Goal: Information Seeking & Learning: Learn about a topic

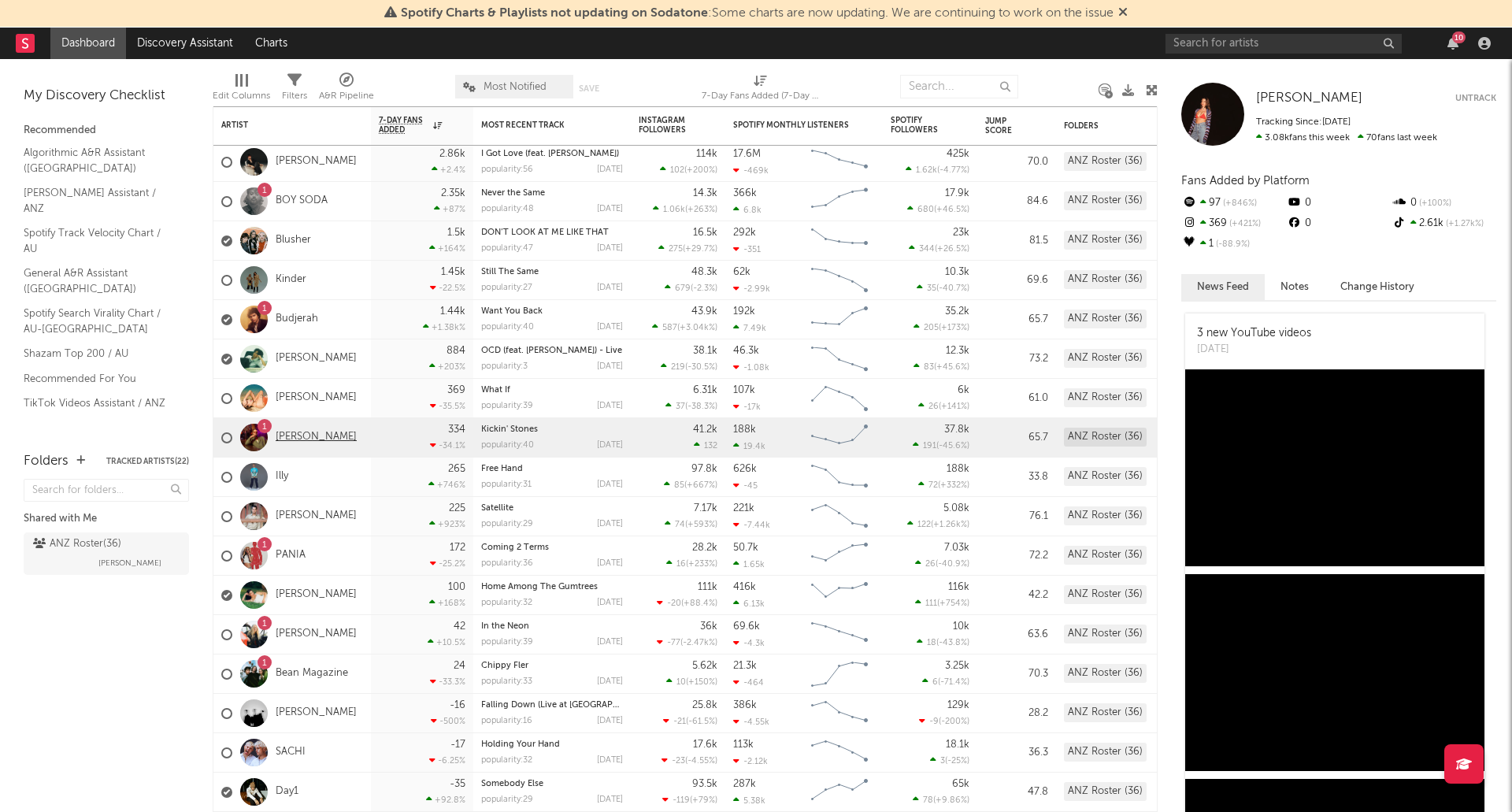
click at [294, 437] on link "[PERSON_NAME]" at bounding box center [316, 437] width 81 height 13
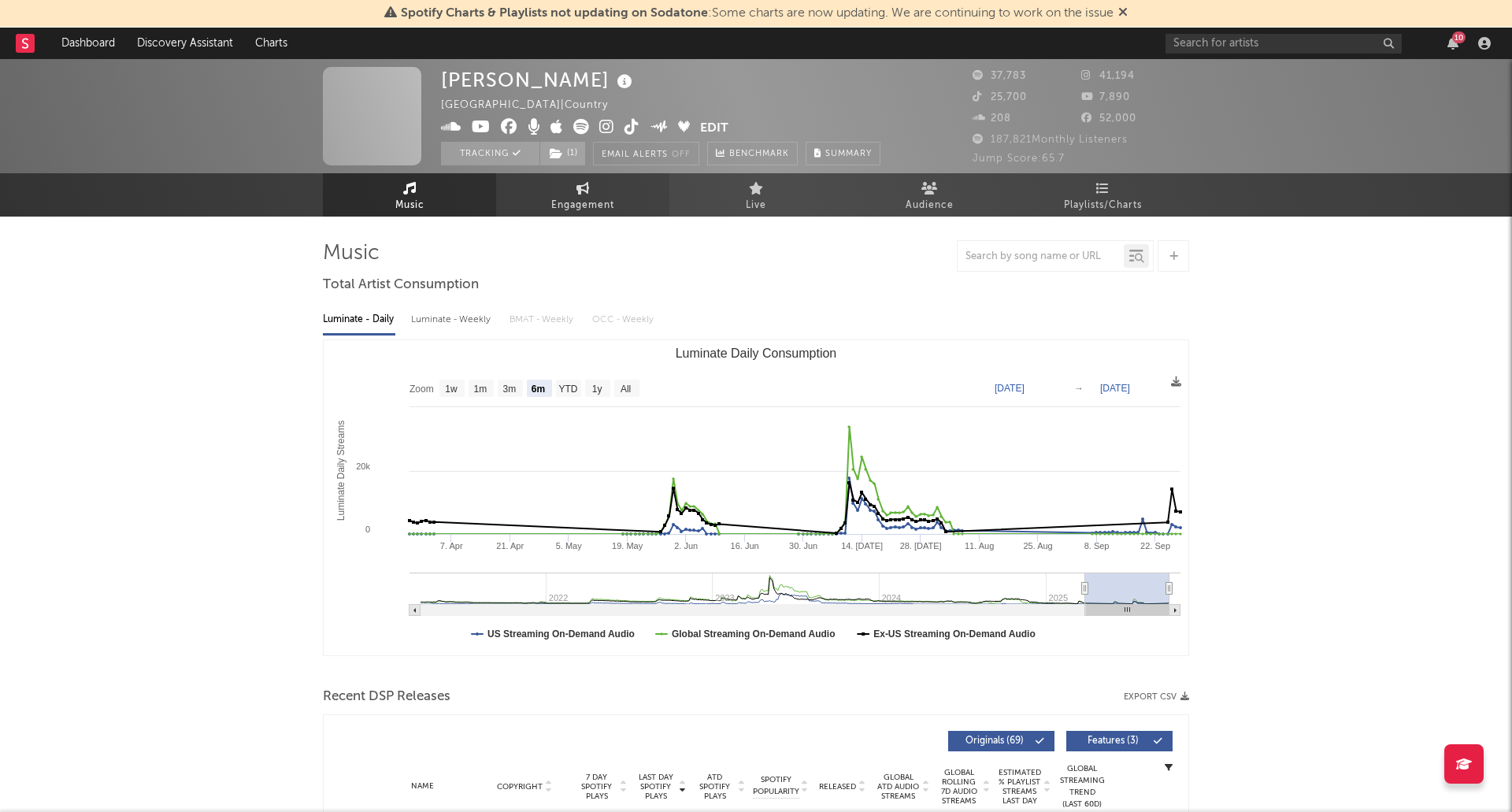
select select "6m"
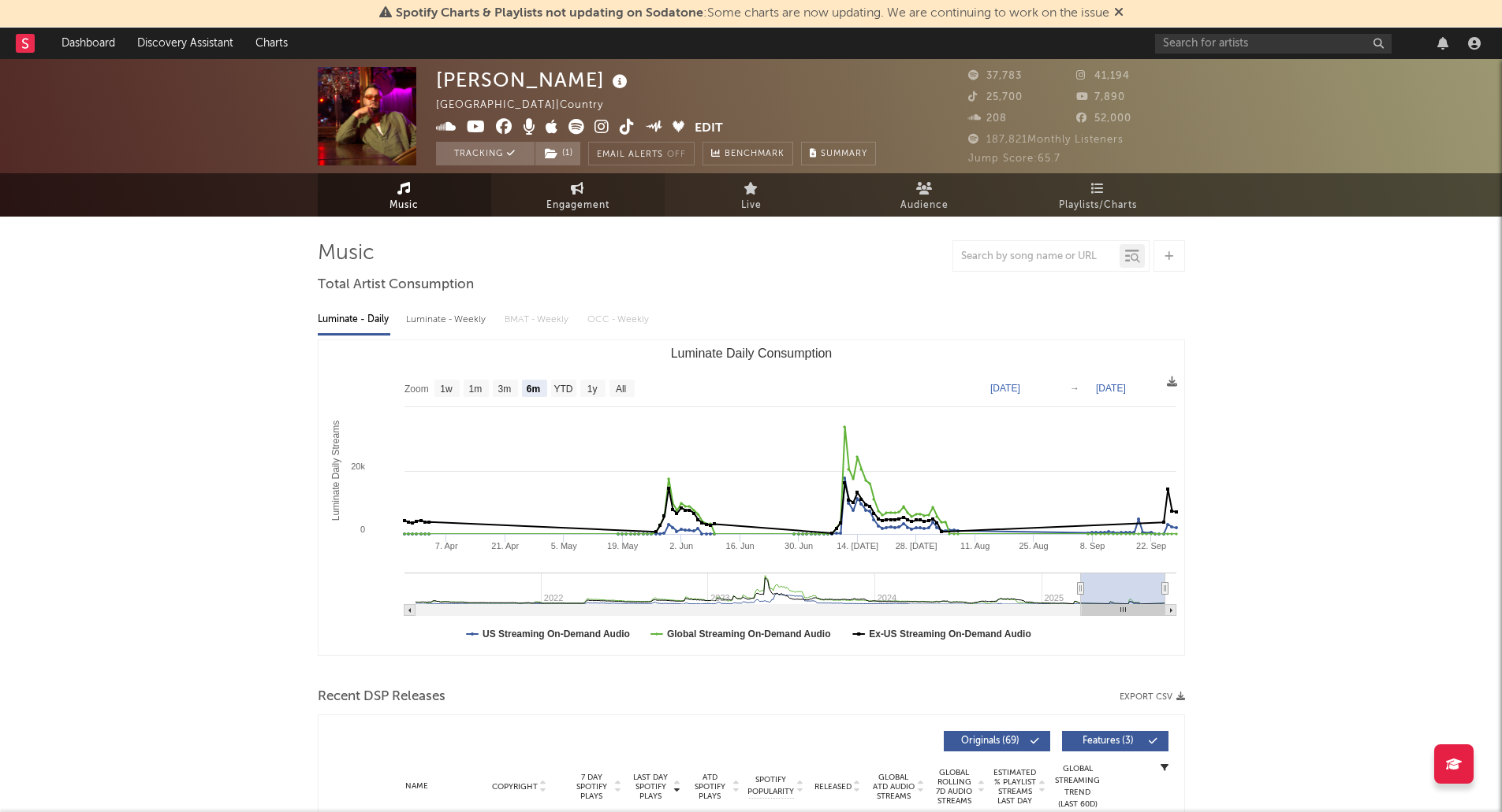
click at [554, 195] on link "Engagement" at bounding box center [577, 195] width 174 height 44
select select "1w"
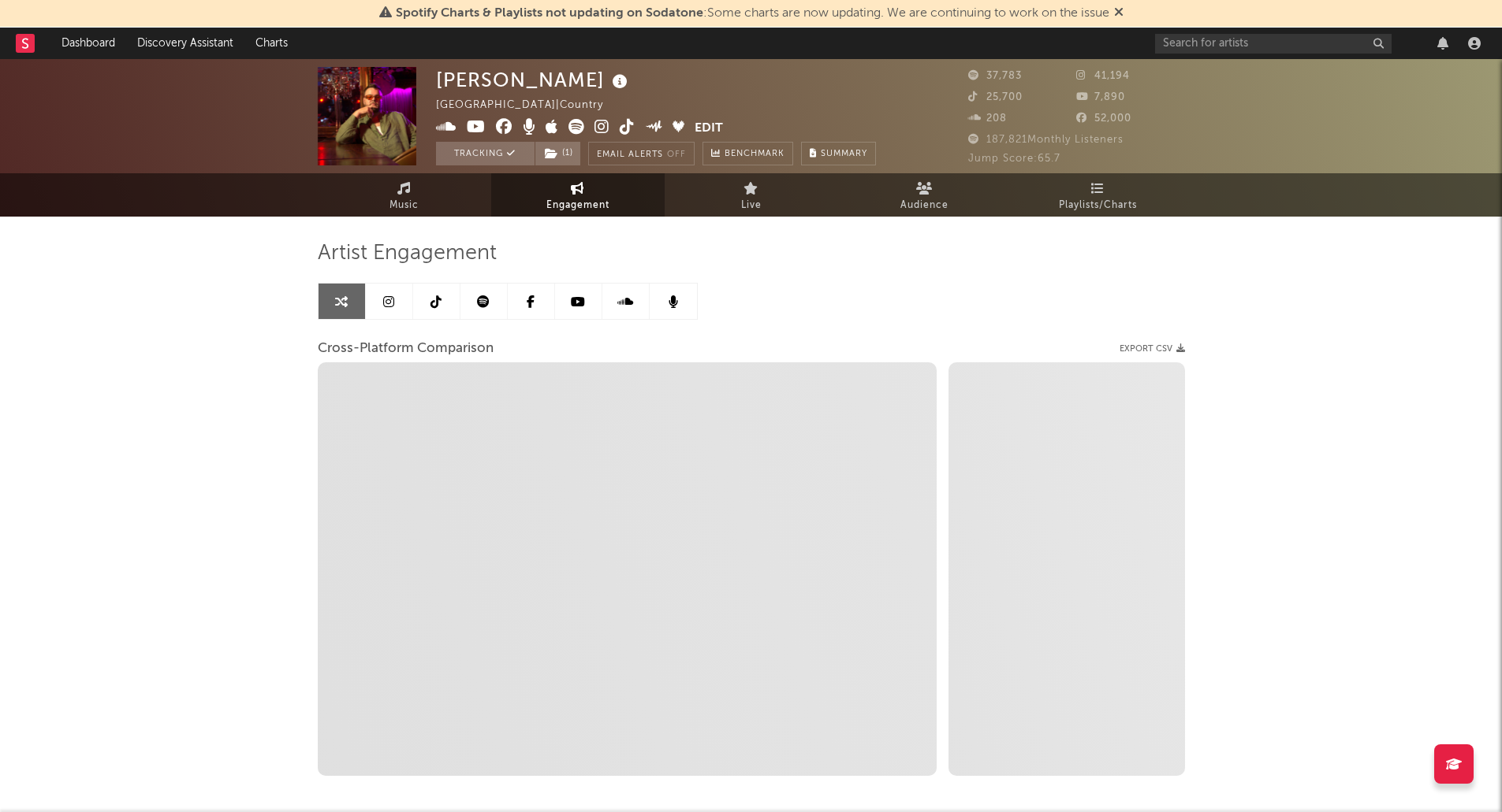
select select "1m"
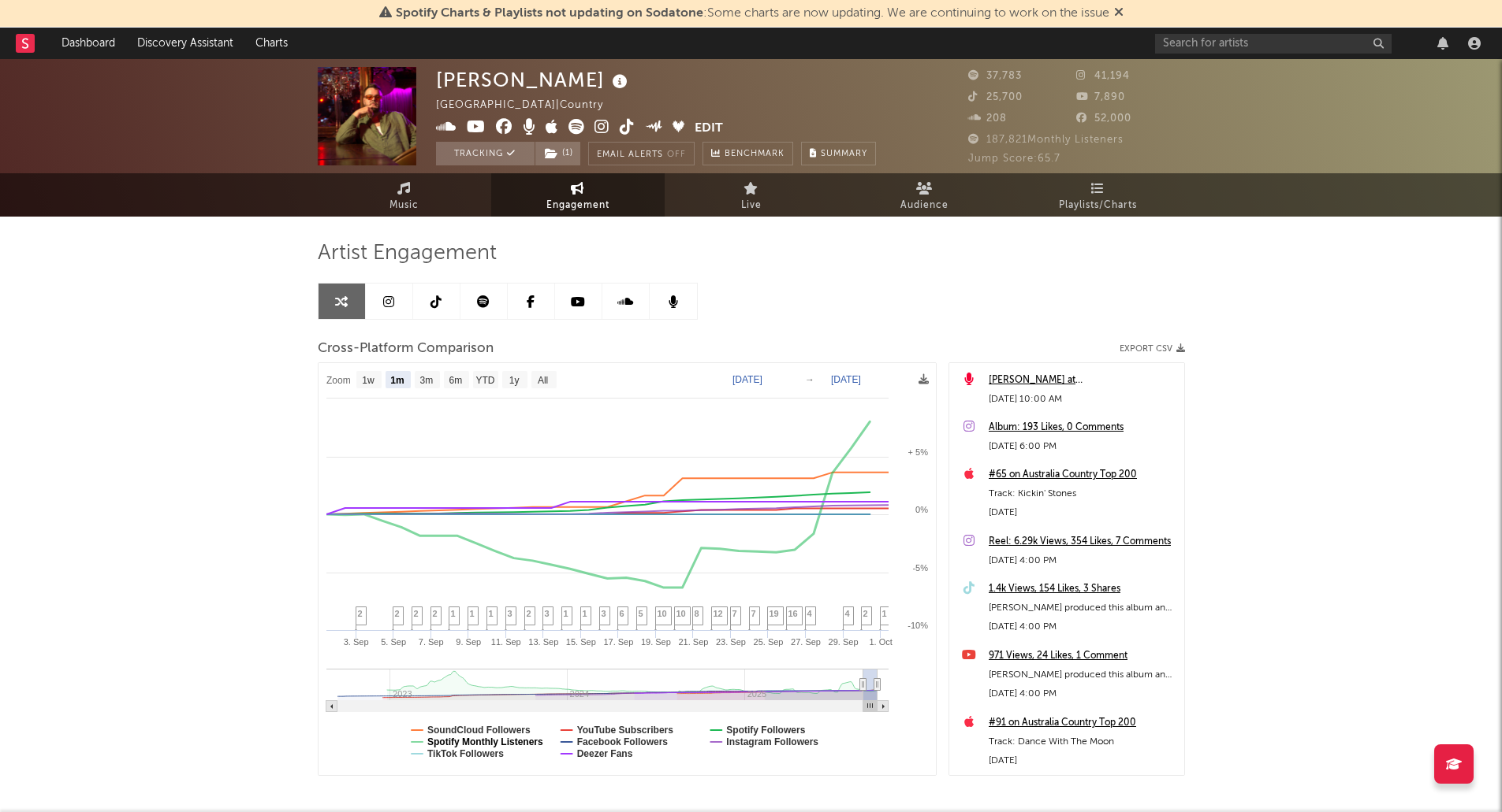
click at [526, 745] on text "Spotify Monthly Listeners" at bounding box center [486, 742] width 116 height 11
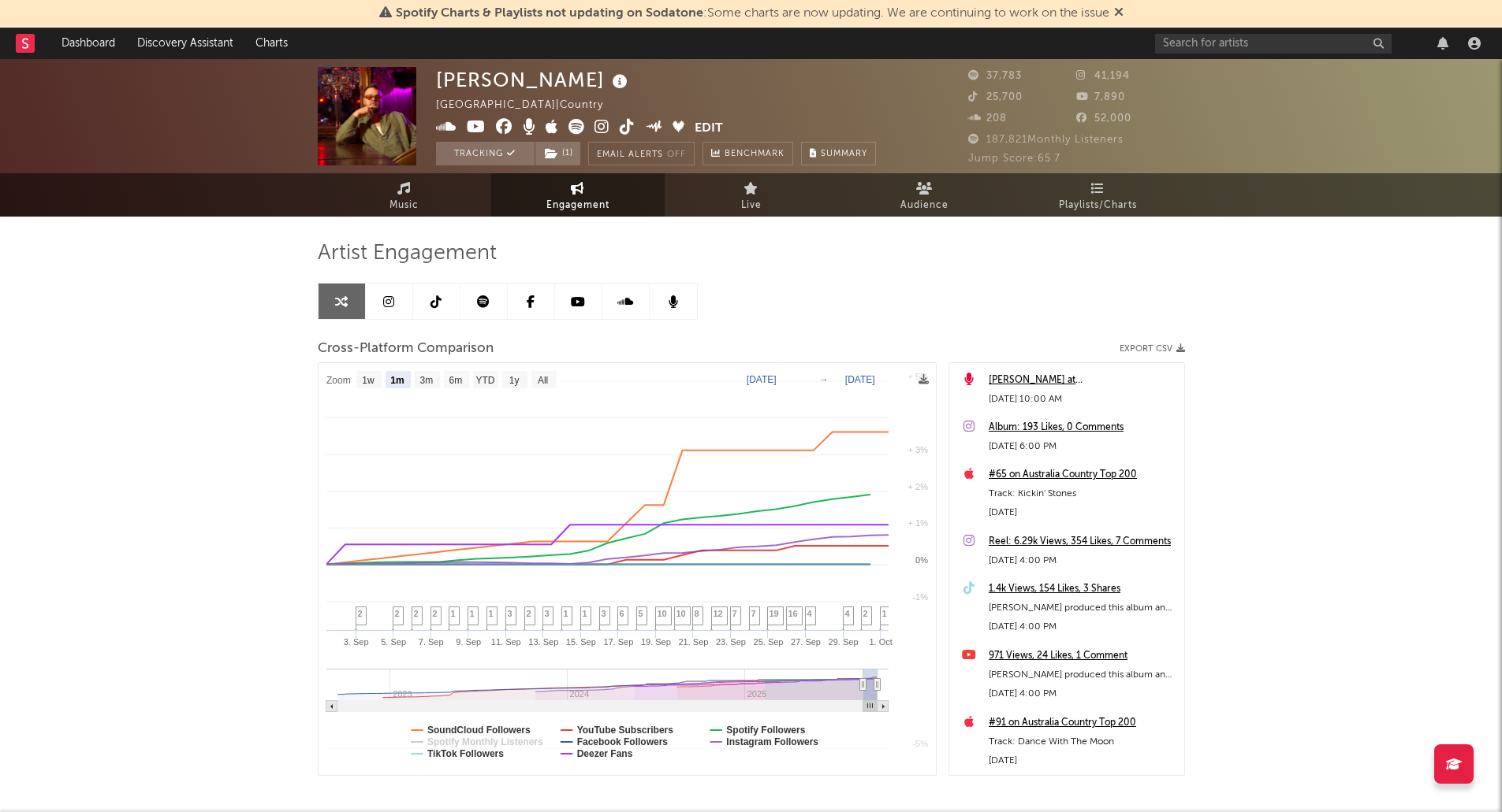
select select "1m"
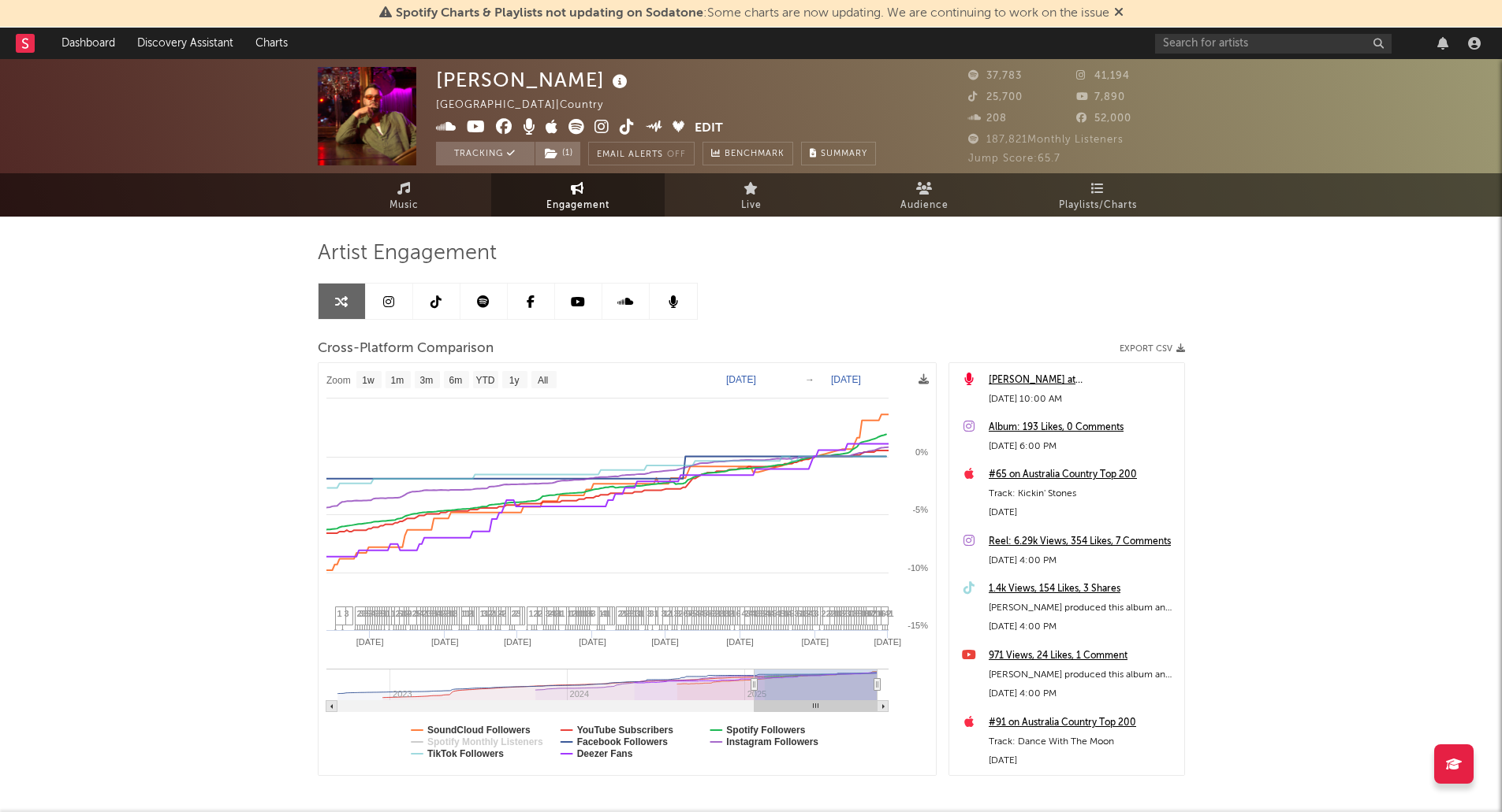
type input "[DATE]"
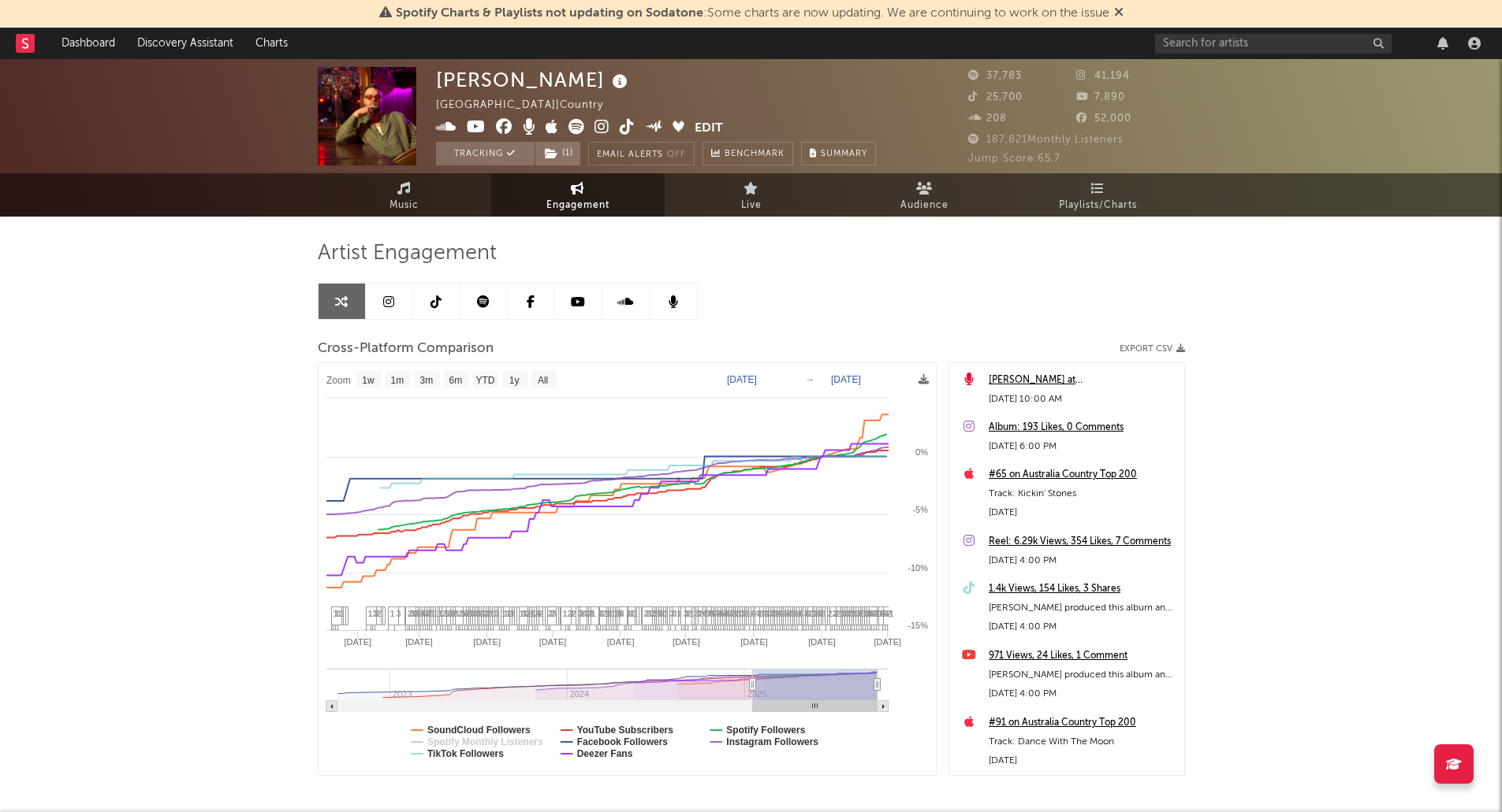
select select "1w"
